Goal: Navigation & Orientation: Find specific page/section

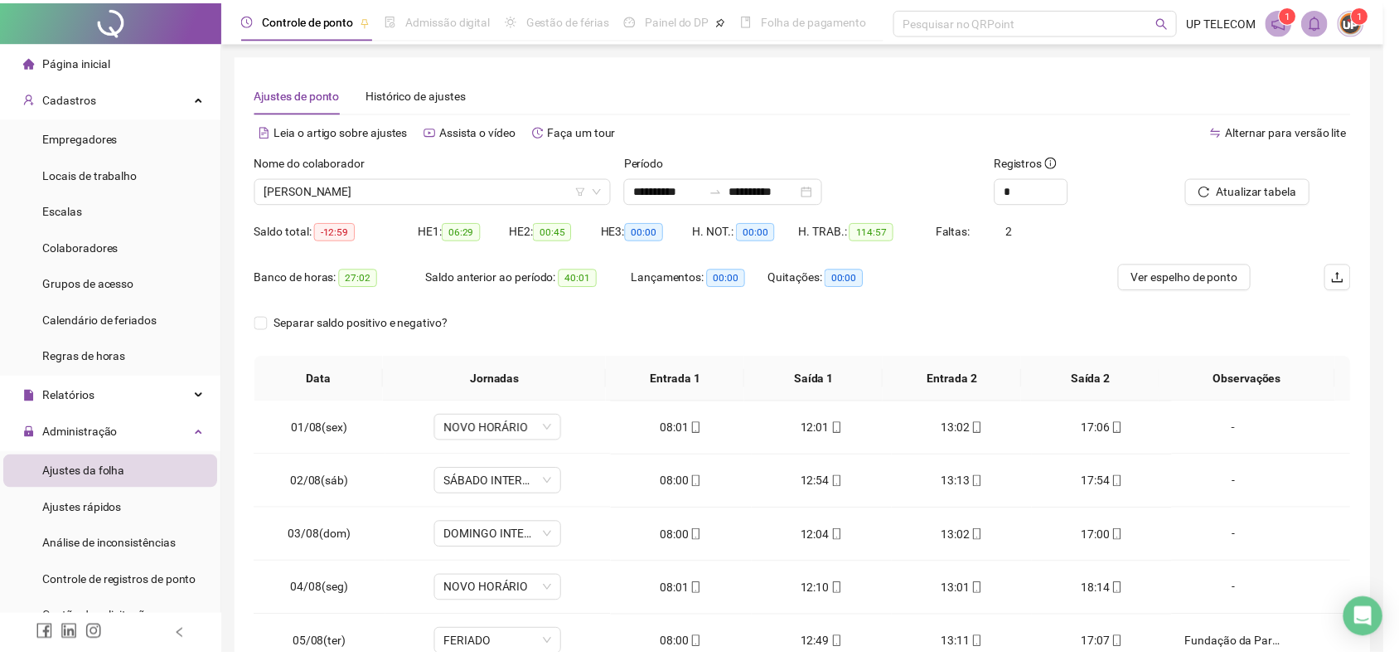
scroll to position [414, 0]
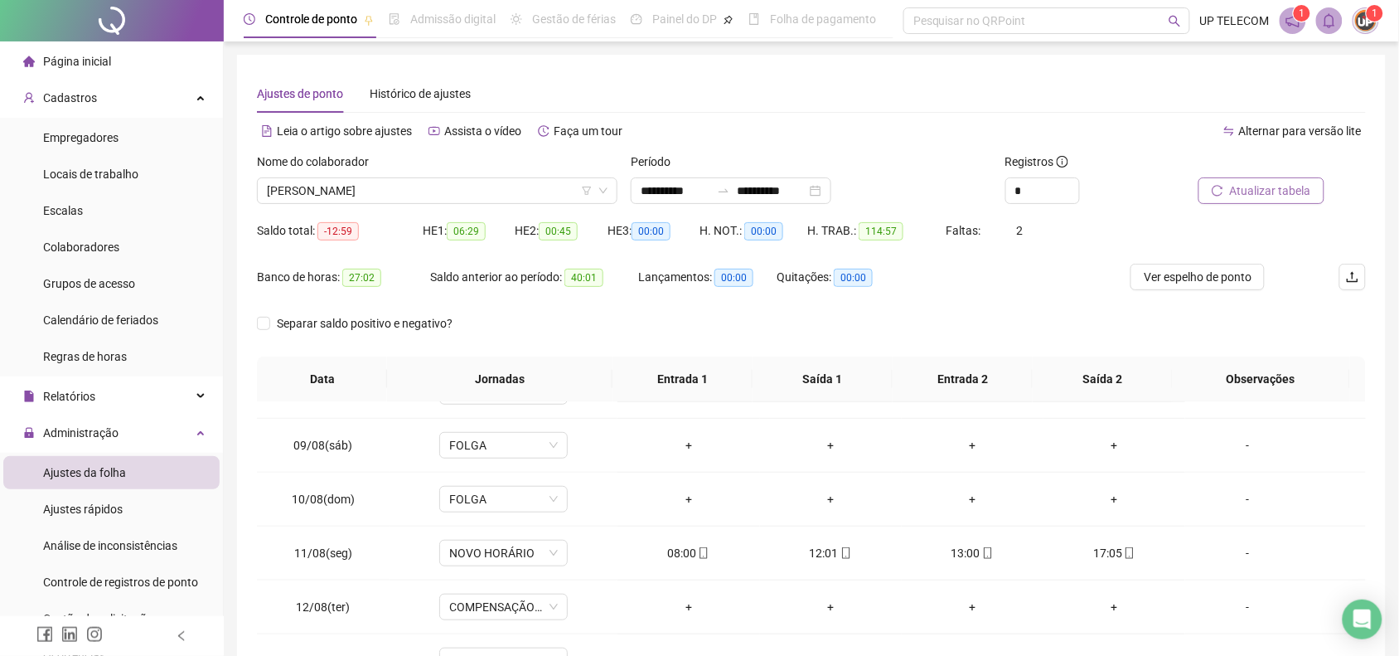
click at [1289, 192] on span "Atualizar tabela" at bounding box center [1270, 190] width 81 height 18
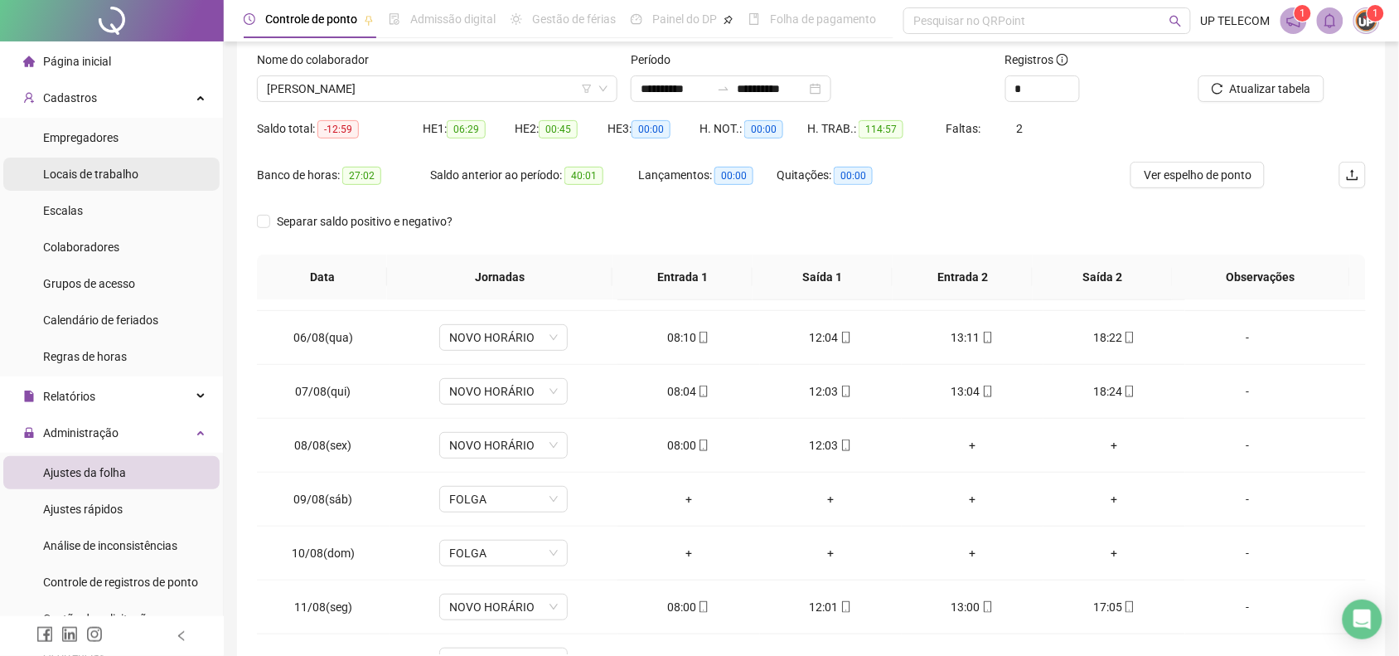
scroll to position [0, 0]
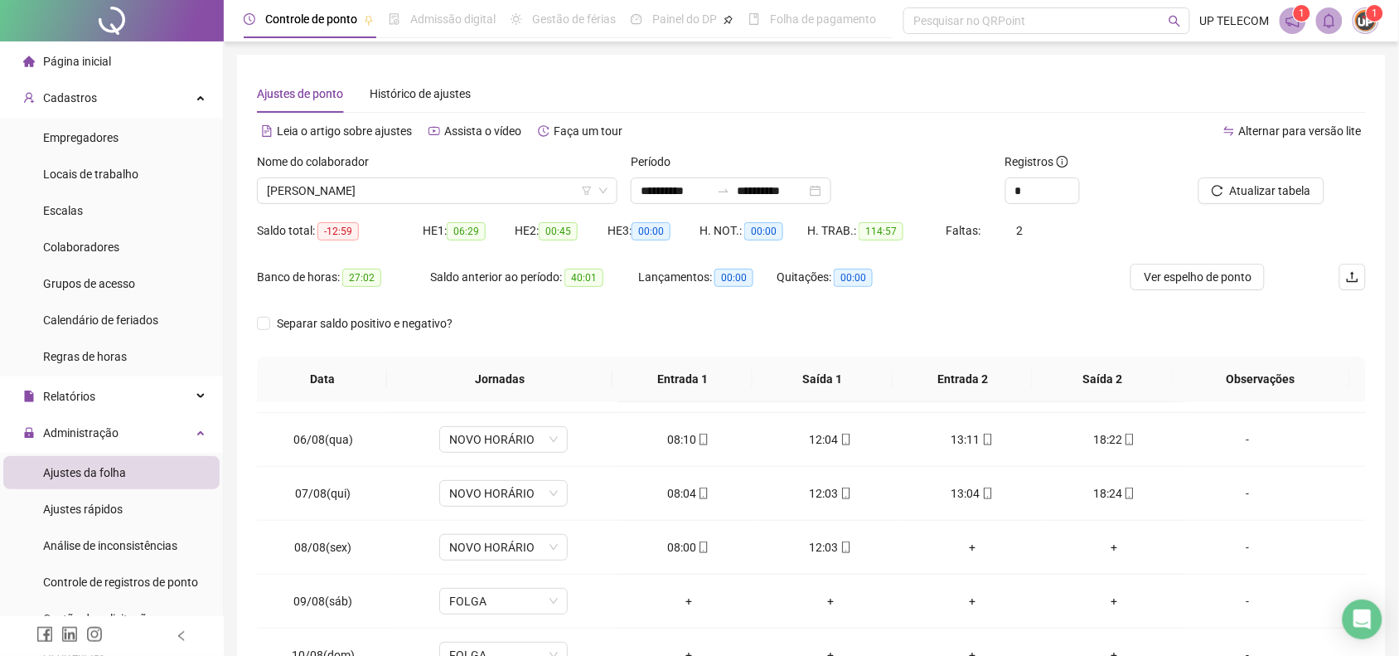
click at [84, 60] on span "Página inicial" at bounding box center [77, 61] width 68 height 13
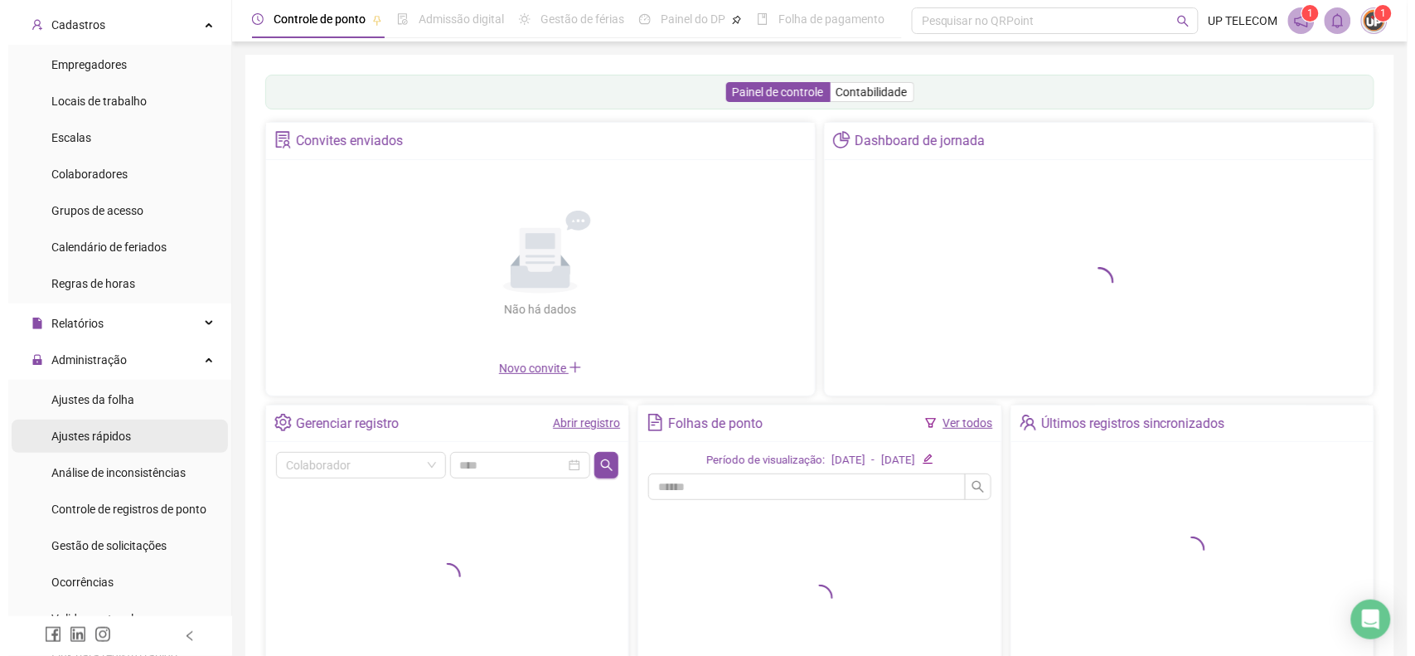
scroll to position [104, 0]
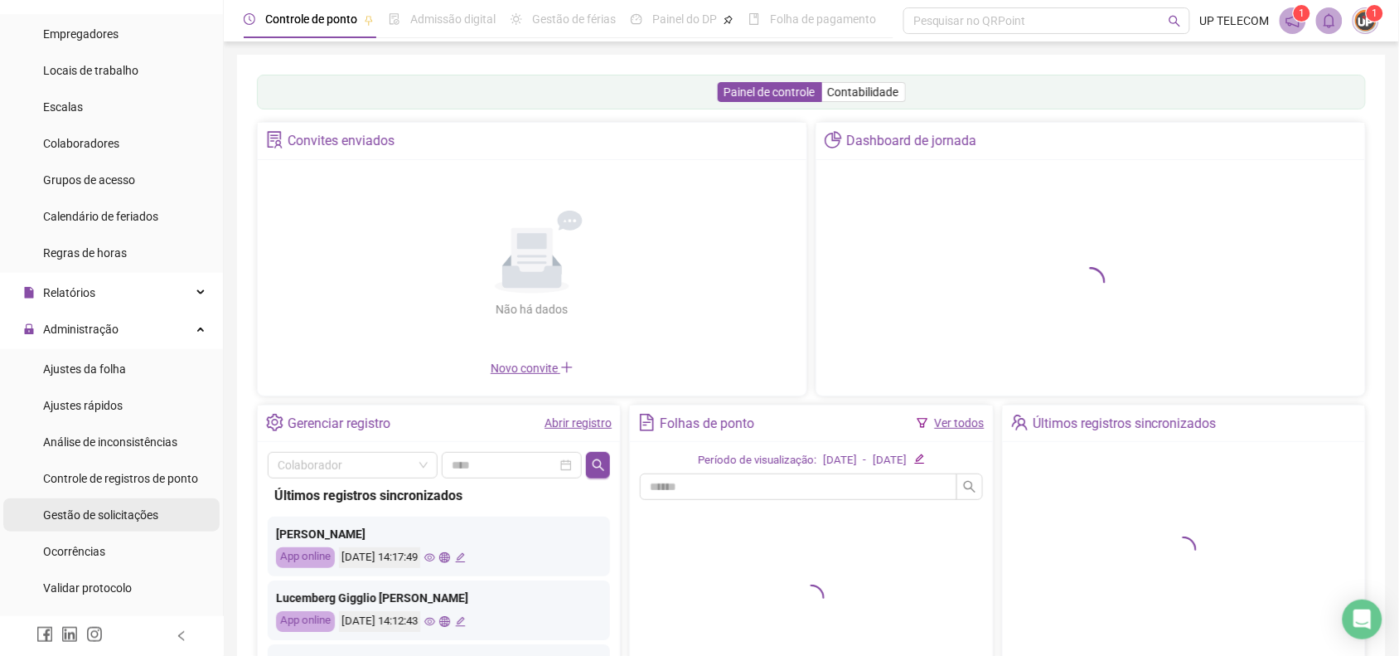
click at [117, 522] on div "Gestão de solicitações" at bounding box center [100, 514] width 115 height 33
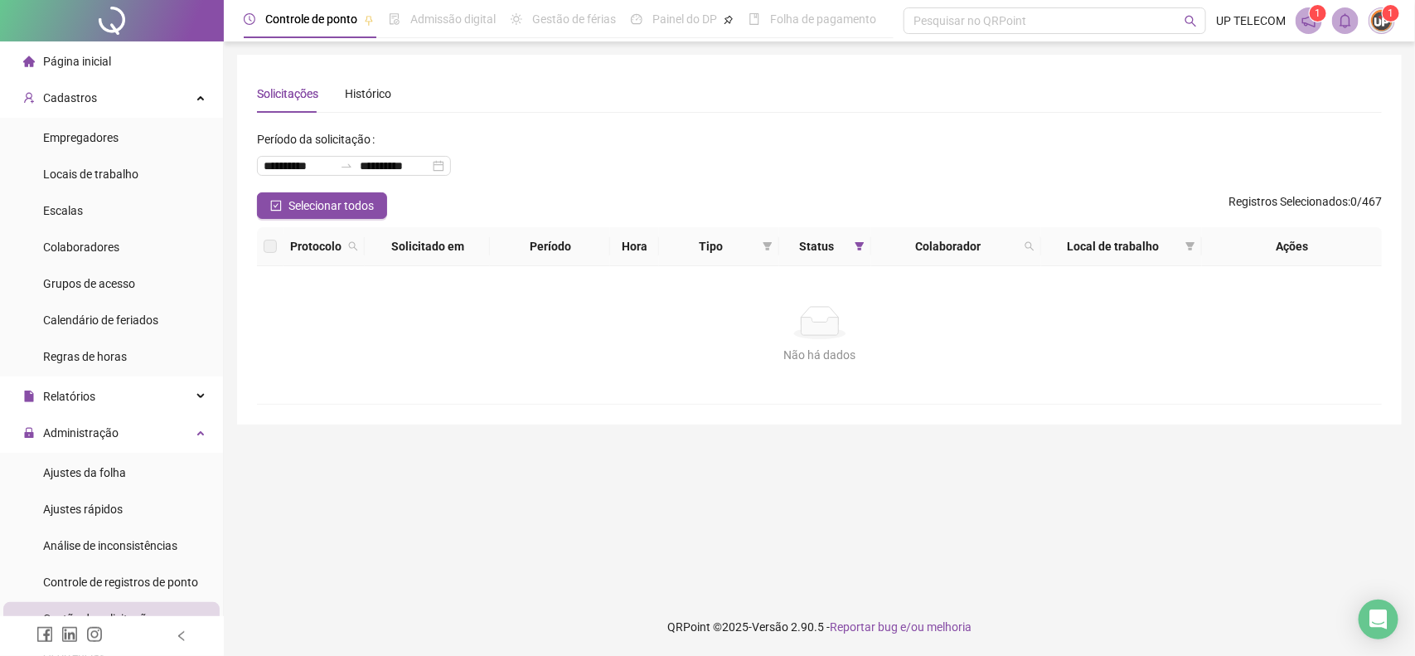
click at [69, 59] on span "Página inicial" at bounding box center [77, 61] width 68 height 13
